Goal: Information Seeking & Learning: Learn about a topic

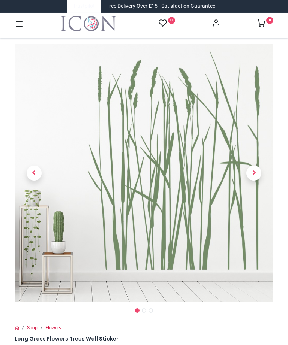
click at [254, 170] on span "Next" at bounding box center [253, 173] width 15 height 15
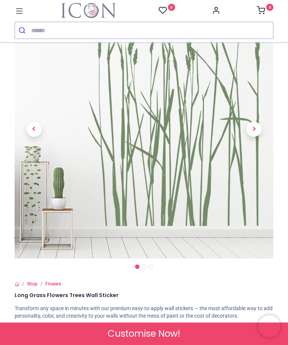
scroll to position [48, 0]
click at [257, 123] on span "Next" at bounding box center [253, 129] width 15 height 15
click at [252, 129] on span "Next" at bounding box center [253, 129] width 15 height 15
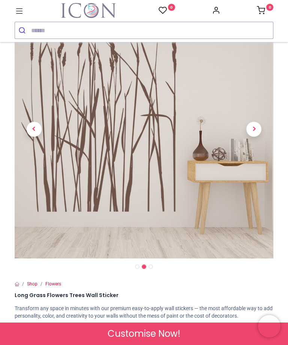
click at [255, 127] on span "Next" at bounding box center [253, 129] width 15 height 15
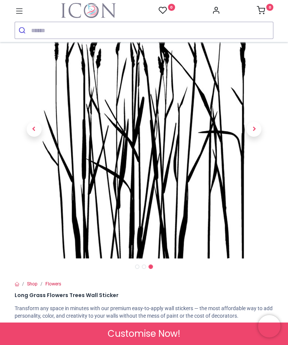
click at [19, 10] on icon at bounding box center [20, 11] width 10 height 10
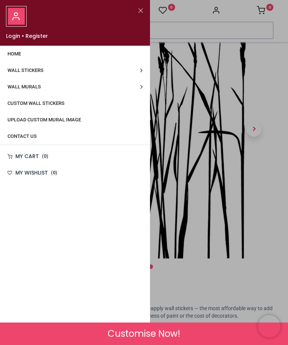
click at [19, 88] on span "Wall Murals" at bounding box center [23, 87] width 33 height 6
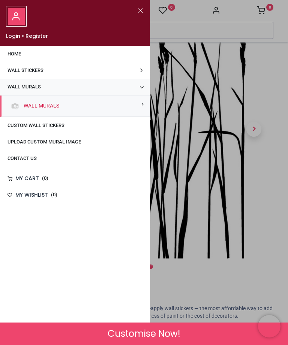
click at [49, 106] on link "Wall Murals" at bounding box center [40, 105] width 39 height 7
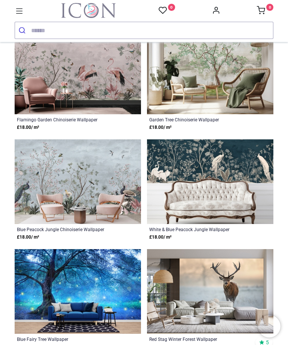
scroll to position [570, 0]
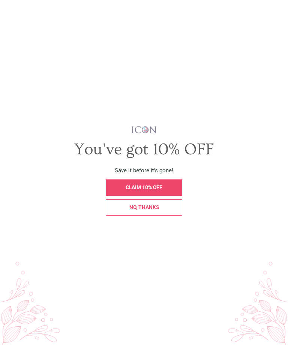
scroll to position [2555, 0]
click at [278, 10] on span "X" at bounding box center [279, 11] width 5 height 7
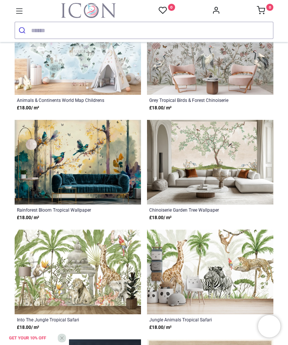
scroll to position [2860, 0]
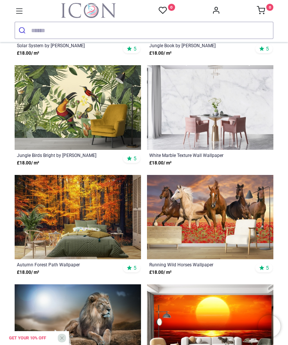
scroll to position [3848, 0]
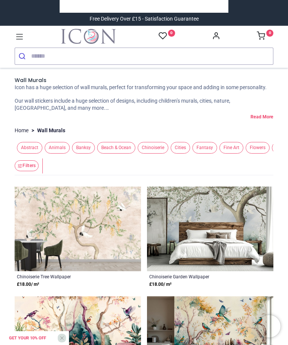
click at [18, 36] on icon at bounding box center [20, 37] width 10 height 10
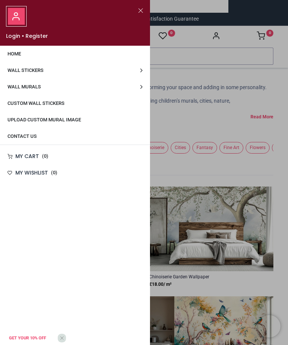
click at [39, 71] on span "Wall Stickers" at bounding box center [25, 70] width 36 height 6
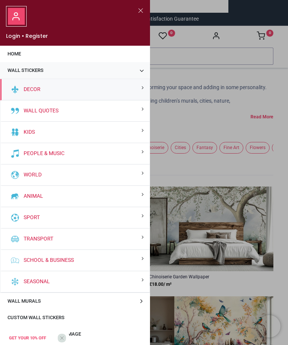
click at [141, 86] on div "Decor" at bounding box center [74, 89] width 149 height 21
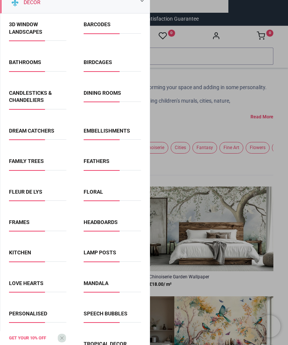
scroll to position [100, 0]
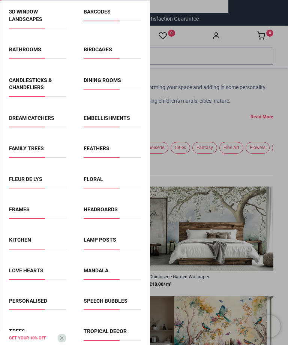
click at [96, 178] on link "Floral" at bounding box center [93, 179] width 19 height 6
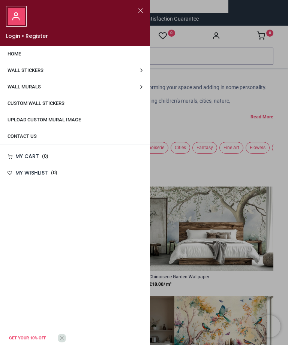
scroll to position [0, 0]
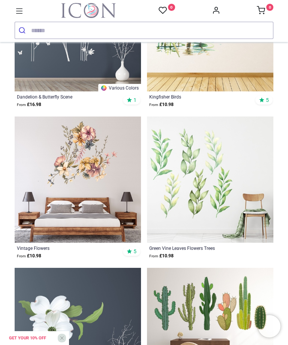
scroll to position [1904, 0]
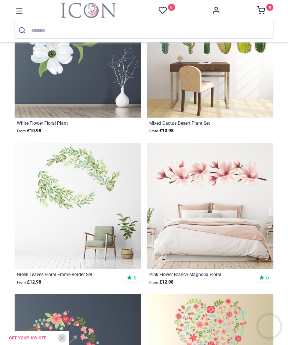
scroll to position [2139, 0]
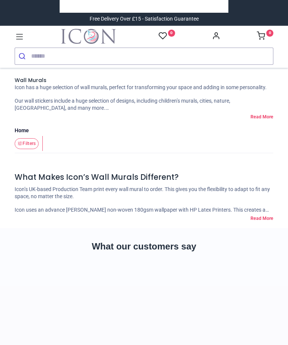
click at [20, 22] on div "Free Delivery Over £15 - Satisfaction Guarantee" at bounding box center [144, 12] width 270 height 25
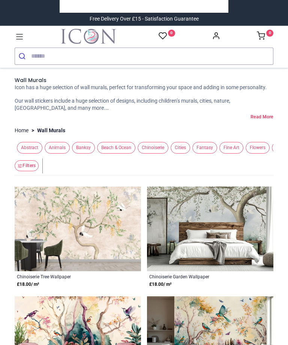
click at [20, 36] on icon at bounding box center [19, 36] width 7 height 5
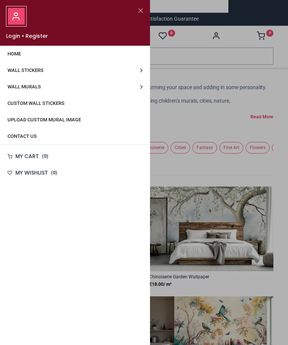
click at [141, 70] on link "Wall Stickers" at bounding box center [75, 70] width 150 height 16
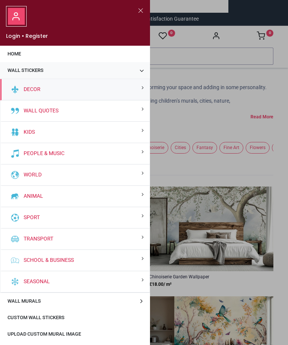
click at [140, 280] on div "Seasonal" at bounding box center [74, 281] width 149 height 21
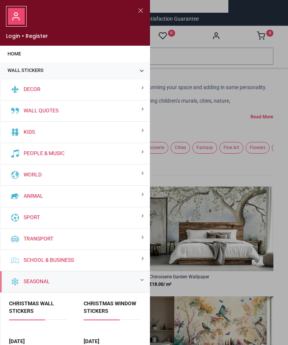
click at [141, 171] on div "World" at bounding box center [74, 175] width 149 height 21
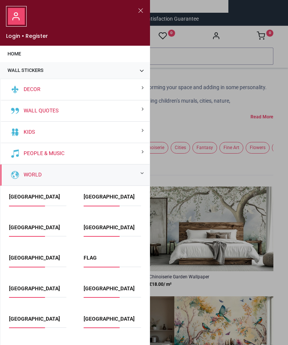
click at [145, 87] on div "Decor" at bounding box center [74, 89] width 149 height 21
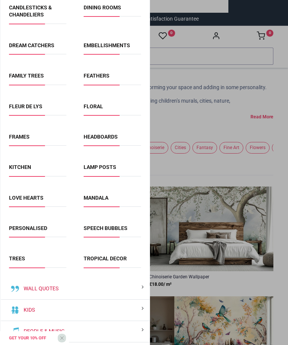
scroll to position [174, 0]
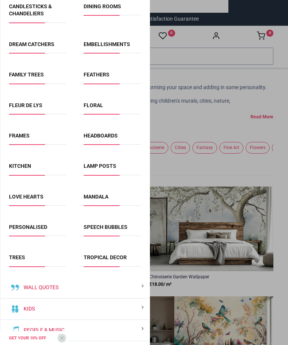
click at [111, 256] on link "Tropical Decor" at bounding box center [105, 257] width 43 height 6
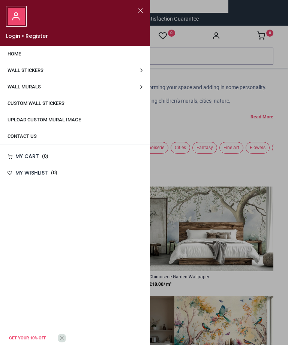
scroll to position [0, 0]
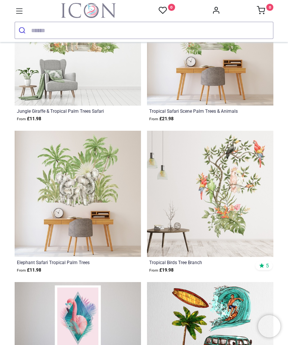
scroll to position [1905, 0]
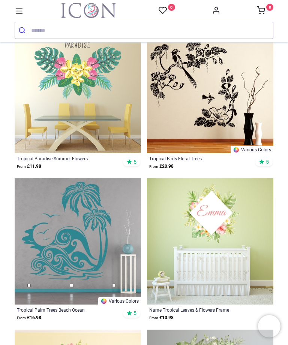
scroll to position [2563, 0]
